Goal: Task Accomplishment & Management: Complete application form

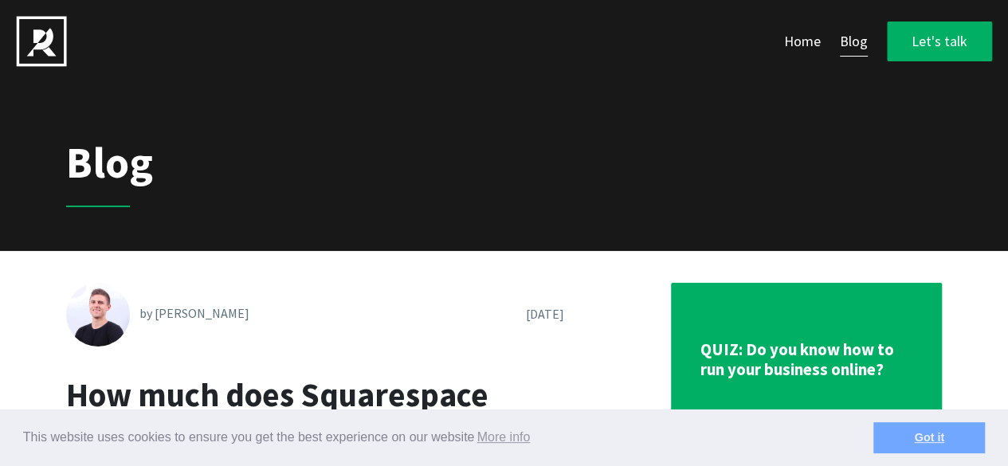
click at [949, 443] on link "Got it" at bounding box center [930, 438] width 112 height 32
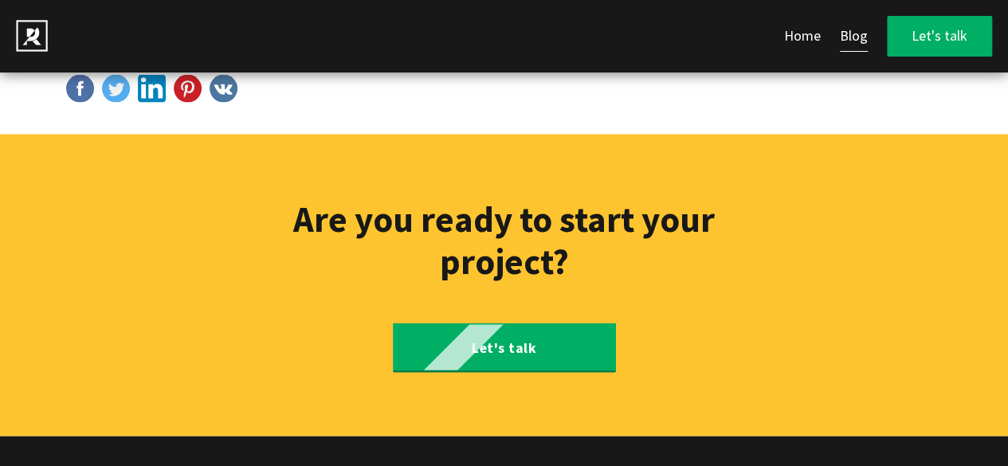
scroll to position [7588, 0]
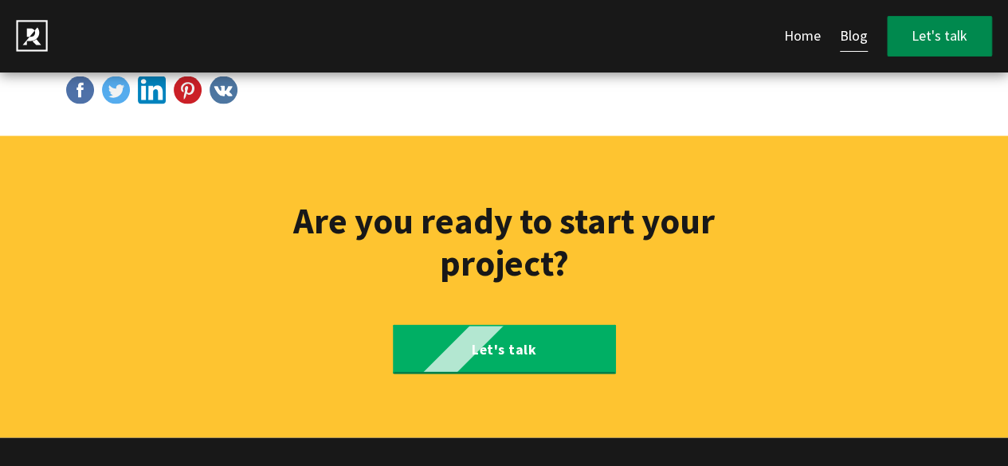
click at [934, 41] on link "Let's talk" at bounding box center [939, 36] width 105 height 41
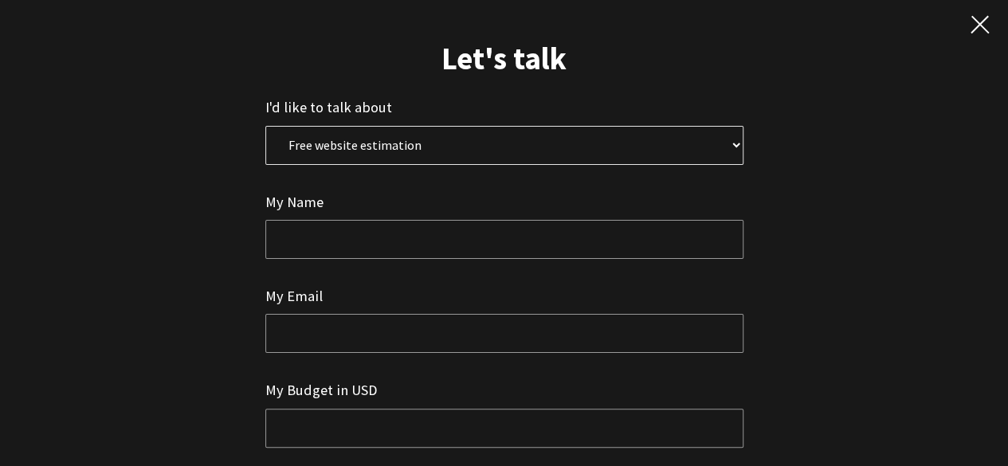
click at [501, 142] on select "Free website estimation Free website audit Other" at bounding box center [504, 145] width 478 height 39
select select "0"
click at [265, 126] on select "Free website estimation Free website audit Other" at bounding box center [504, 145] width 478 height 39
click at [328, 249] on input "text" at bounding box center [504, 239] width 478 height 39
type input "Josh Brooks"
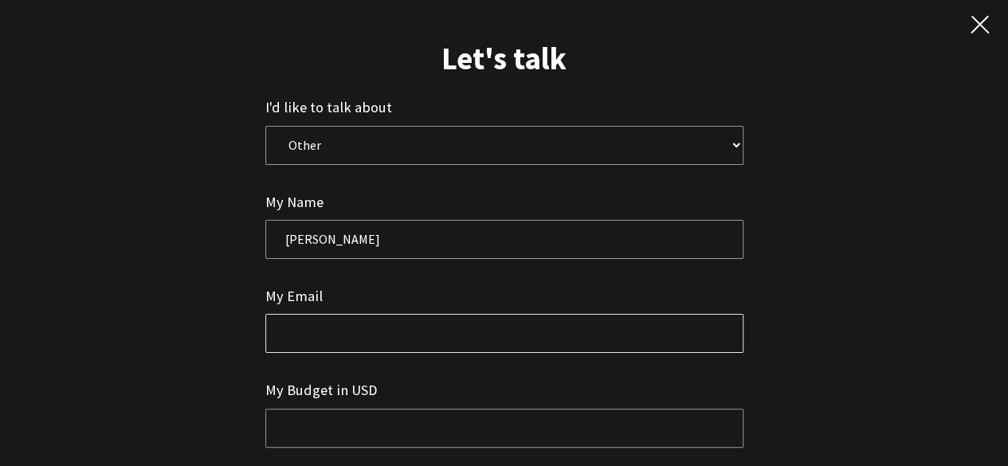
click at [319, 318] on input "email" at bounding box center [504, 333] width 478 height 39
type input "affiliates@emergentagent.sh"
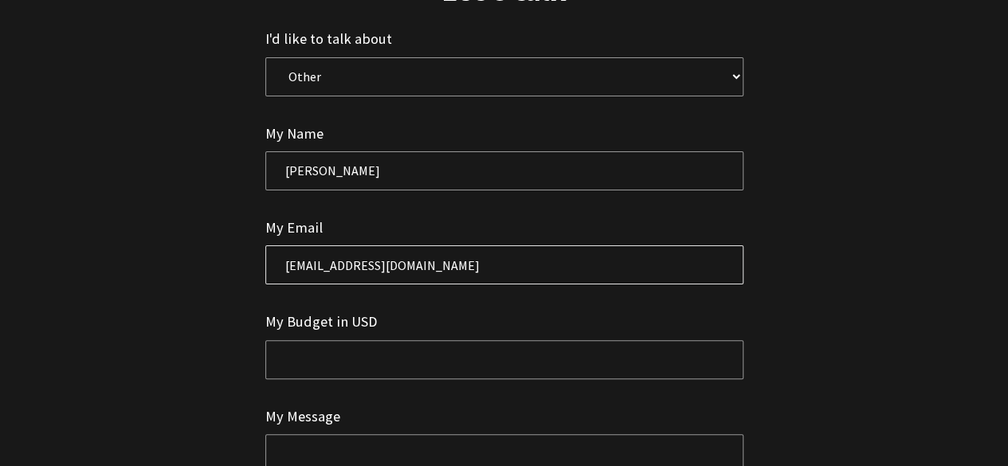
scroll to position [159, 0]
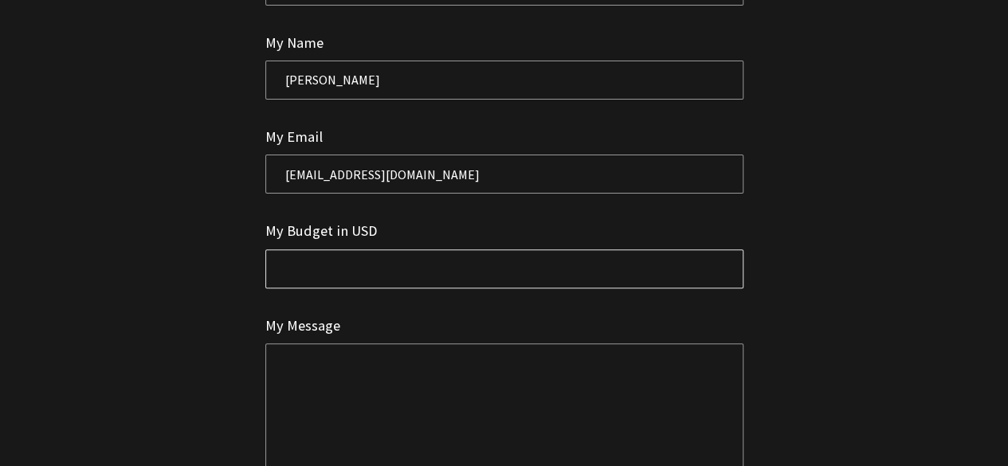
click at [377, 261] on input "text" at bounding box center [504, 268] width 478 height 39
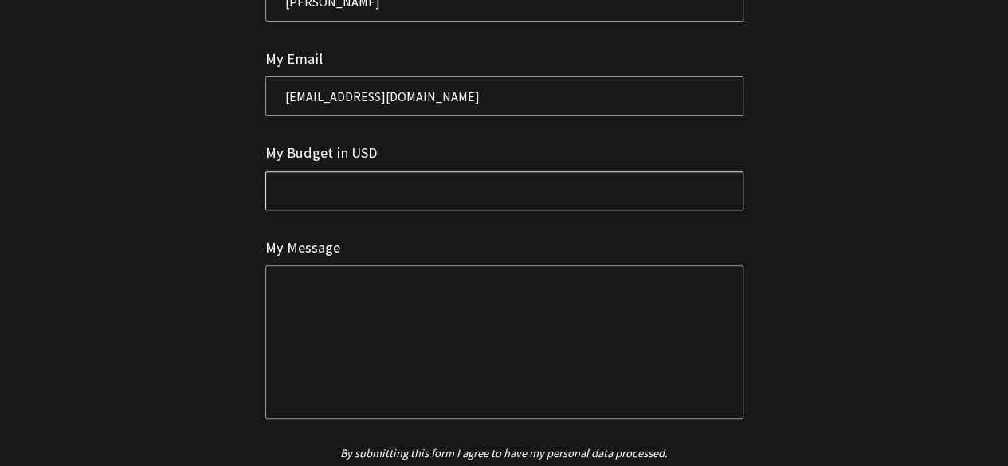
scroll to position [314, 0]
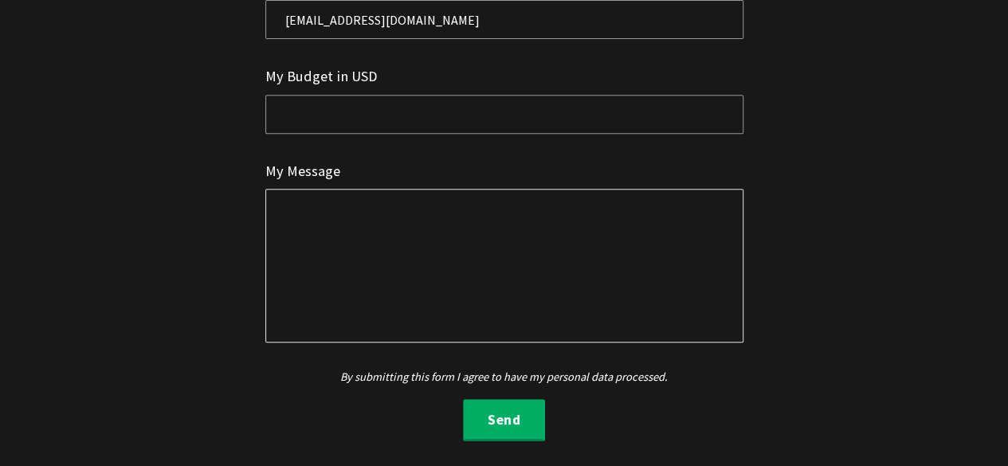
click at [381, 249] on textarea at bounding box center [504, 265] width 478 height 153
paste textarea "Hi Team, We’re thrilled to invite you to Emergent’s Partner Program - a brand n…"
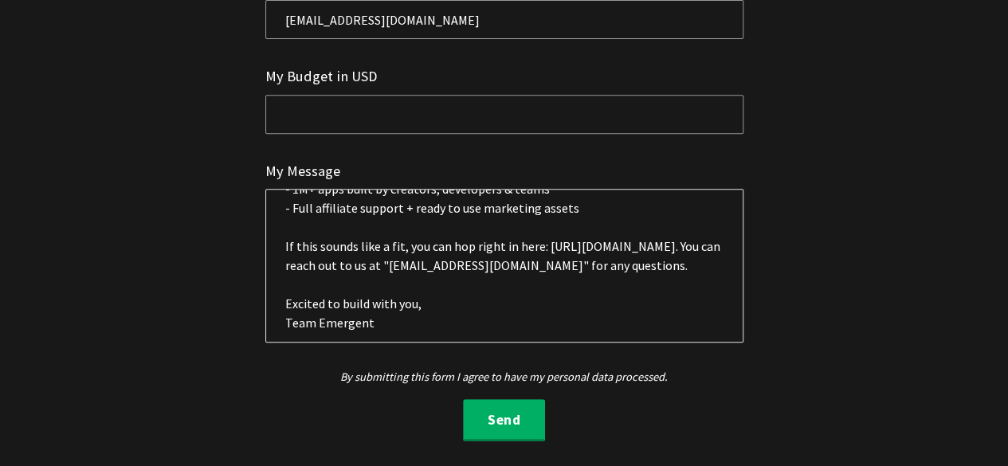
type textarea "Hi Team, We’re thrilled to invite you to Emergent’s Partner Program - a brand n…"
click at [480, 361] on form "Your messsage has been sent. Thank you for your inquiry. I'd like to talk about…" at bounding box center [504, 112] width 478 height 660
click at [497, 414] on button "Send" at bounding box center [504, 420] width 82 height 43
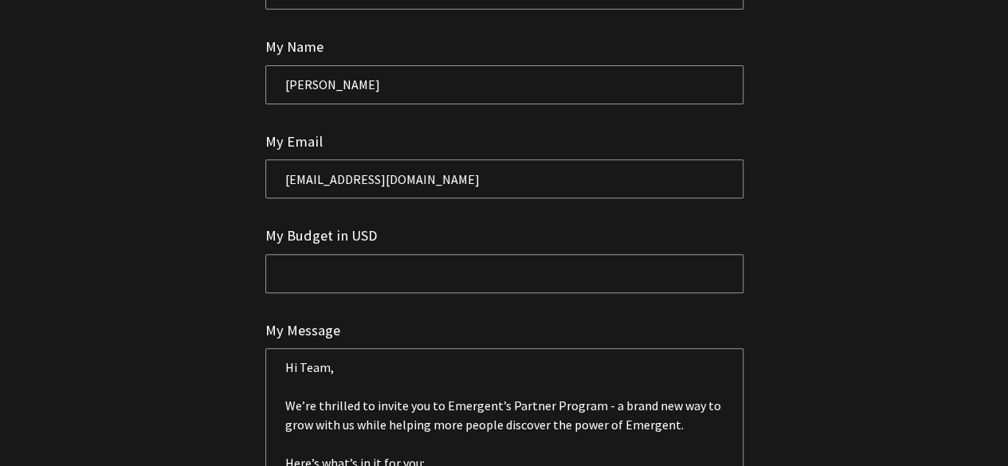
scroll to position [0, 0]
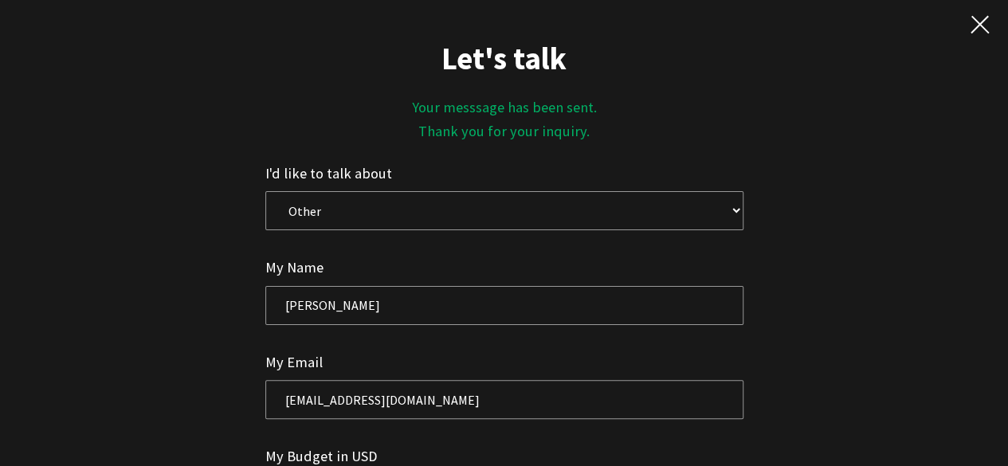
click at [977, 29] on button at bounding box center [980, 24] width 24 height 32
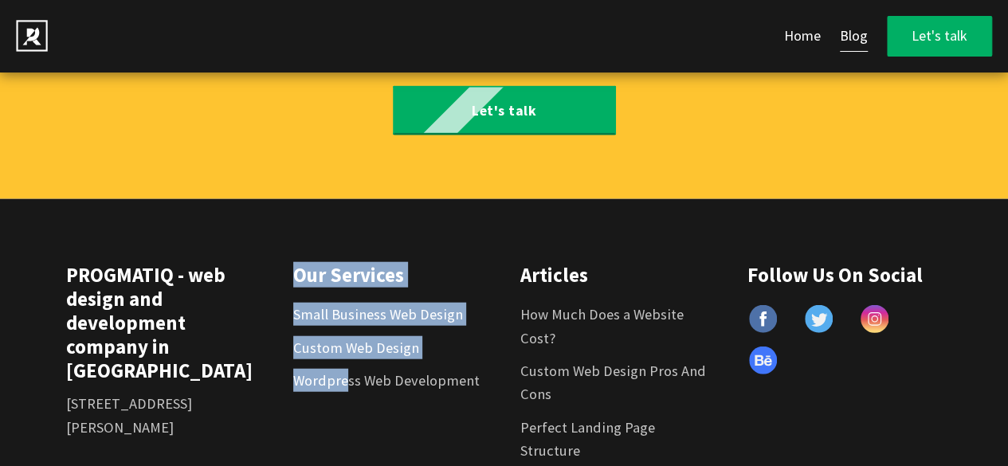
drag, startPoint x: 343, startPoint y: 305, endPoint x: 136, endPoint y: 321, distance: 207.1
click at [136, 321] on div "PROGMATIQ - web design and development company in Poland Plac Jana Kilińskiego …" at bounding box center [504, 425] width 909 height 325
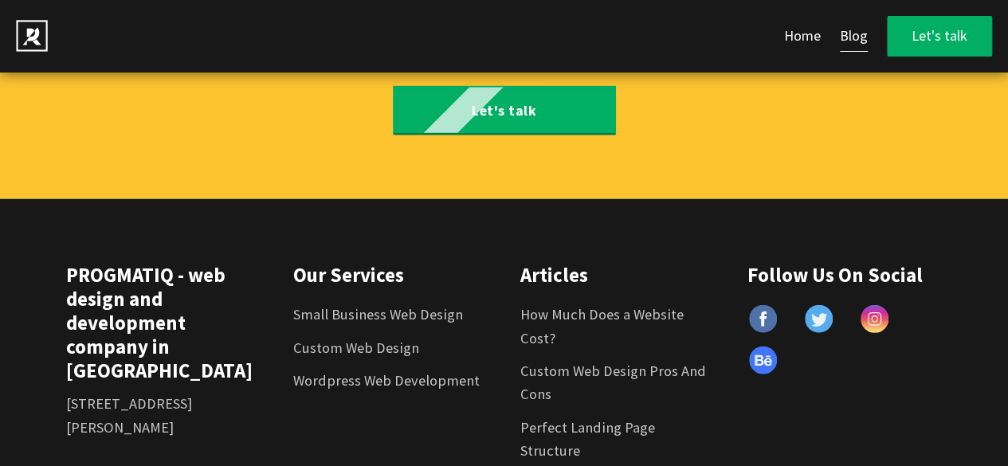
drag, startPoint x: 112, startPoint y: 372, endPoint x: 98, endPoint y: 348, distance: 28.2
click at [112, 372] on div "PROGMATIQ - web design and development company in Poland Plac Jana Kilińskiego …" at bounding box center [163, 425] width 227 height 325
drag, startPoint x: 105, startPoint y: 307, endPoint x: 276, endPoint y: 307, distance: 170.6
click at [276, 307] on div "PROGMATIQ - web design and development company in Poland Plac Jana Kilińskiego …" at bounding box center [163, 425] width 227 height 325
copy link "[EMAIL_ADDRESS][DOMAIN_NAME]"
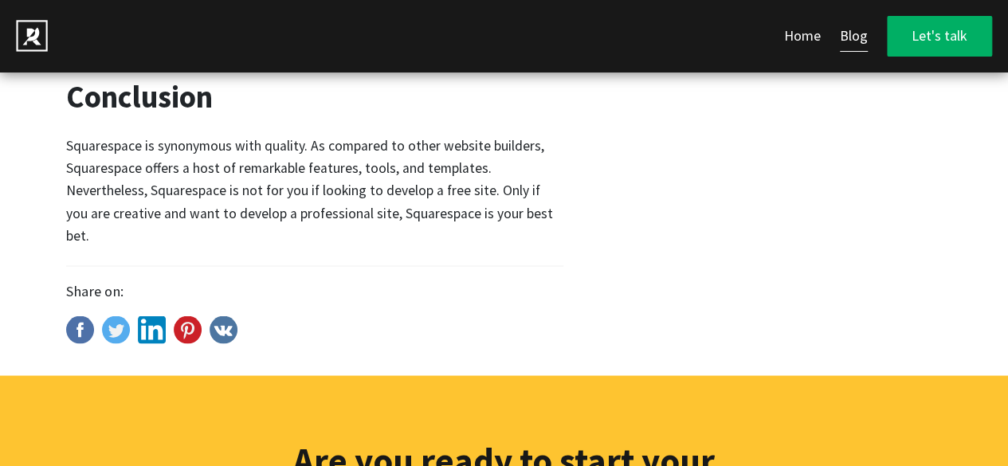
scroll to position [7030, 0]
